Goal: Transaction & Acquisition: Purchase product/service

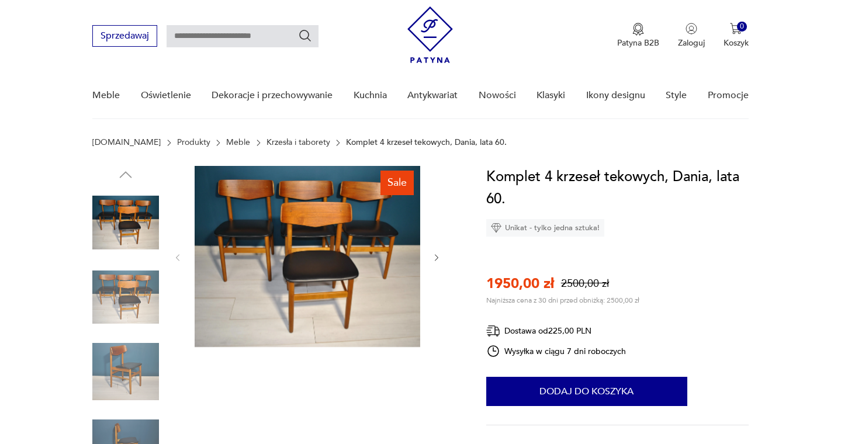
click at [433, 258] on icon "button" at bounding box center [437, 258] width 10 height 10
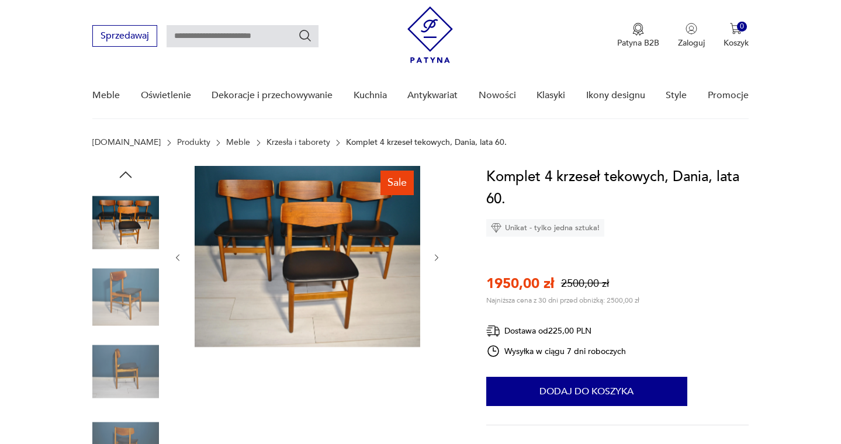
click at [433, 258] on icon "button" at bounding box center [437, 258] width 10 height 10
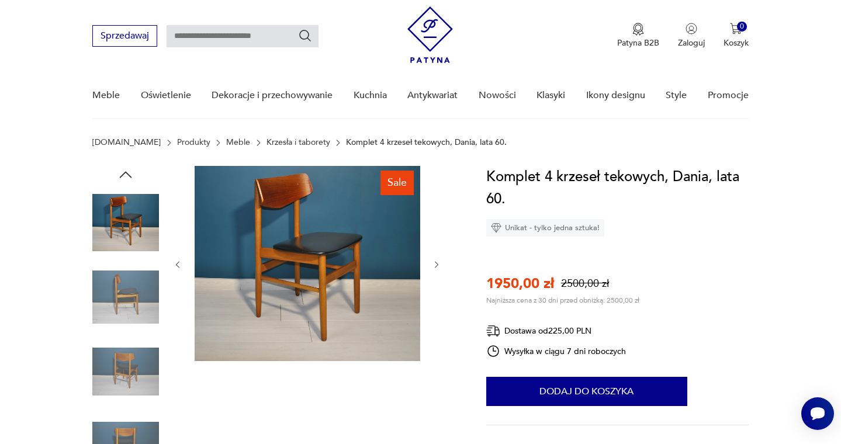
click at [433, 258] on div at bounding box center [307, 265] width 269 height 198
click at [181, 269] on icon "button" at bounding box center [178, 265] width 10 height 10
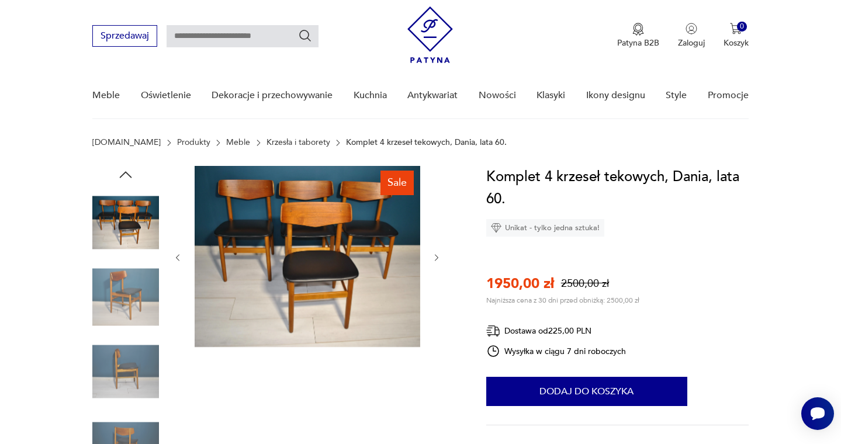
click at [181, 269] on div at bounding box center [307, 257] width 269 height 183
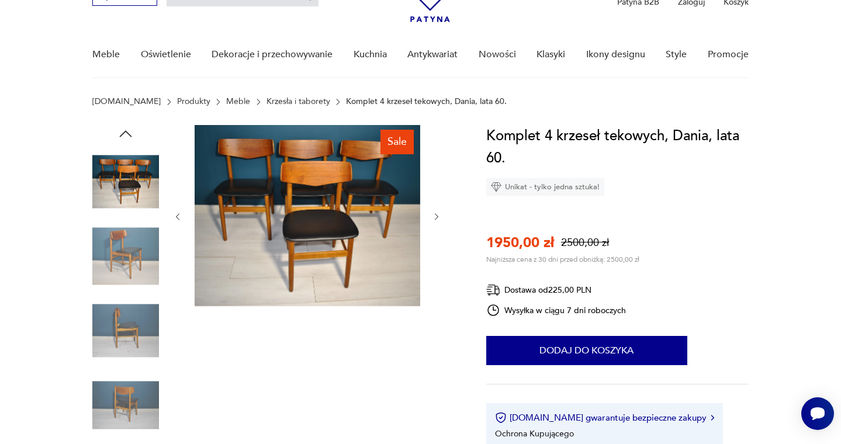
scroll to position [71, 0]
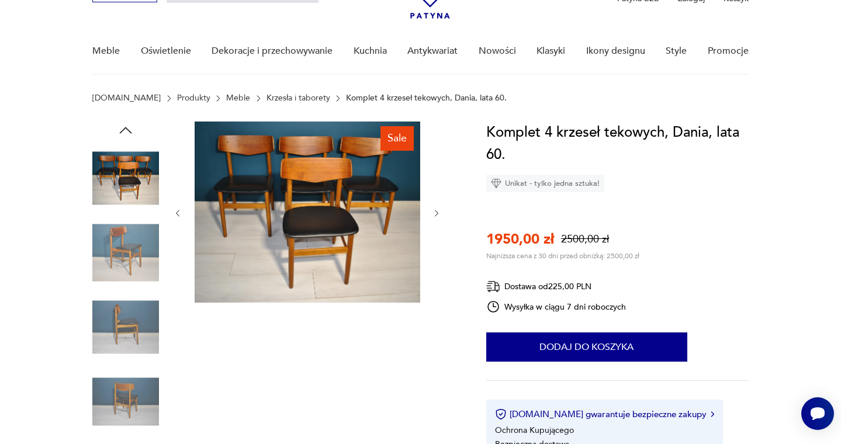
click at [139, 394] on img at bounding box center [125, 402] width 67 height 67
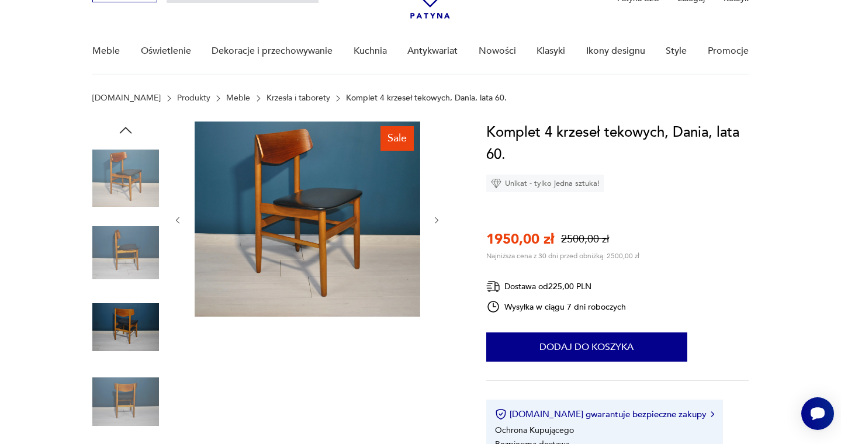
click at [142, 301] on img at bounding box center [125, 327] width 67 height 67
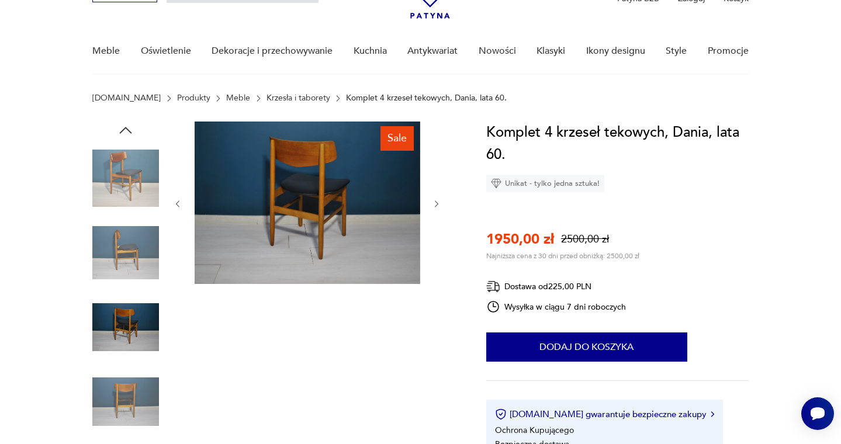
click at [138, 262] on img at bounding box center [125, 253] width 67 height 67
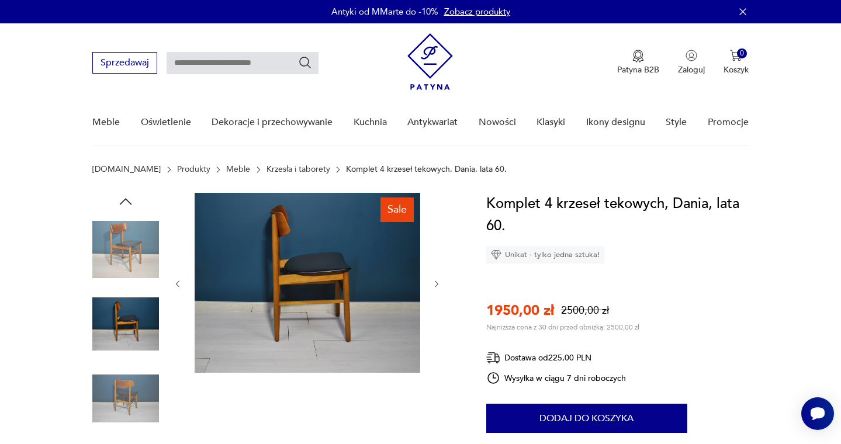
scroll to position [0, 0]
